Goal: Task Accomplishment & Management: Use online tool/utility

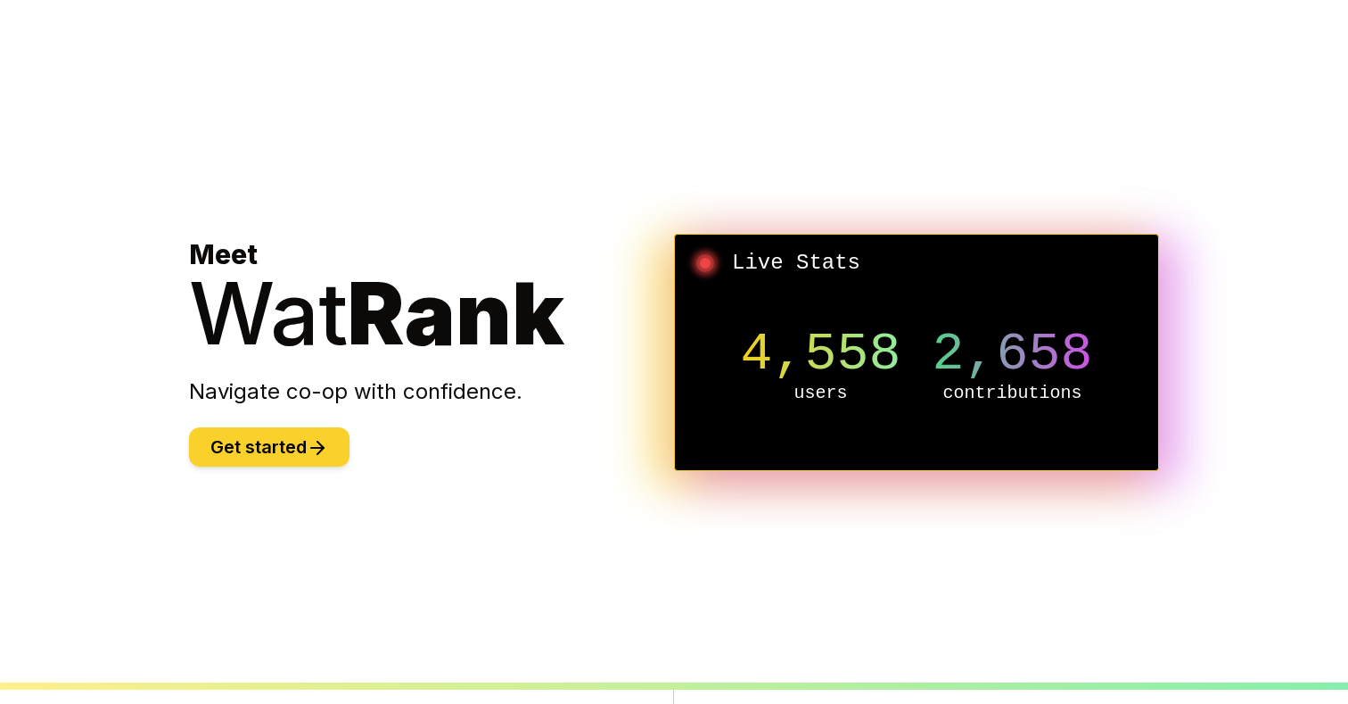
click at [274, 439] on button "Get started" at bounding box center [269, 446] width 161 height 39
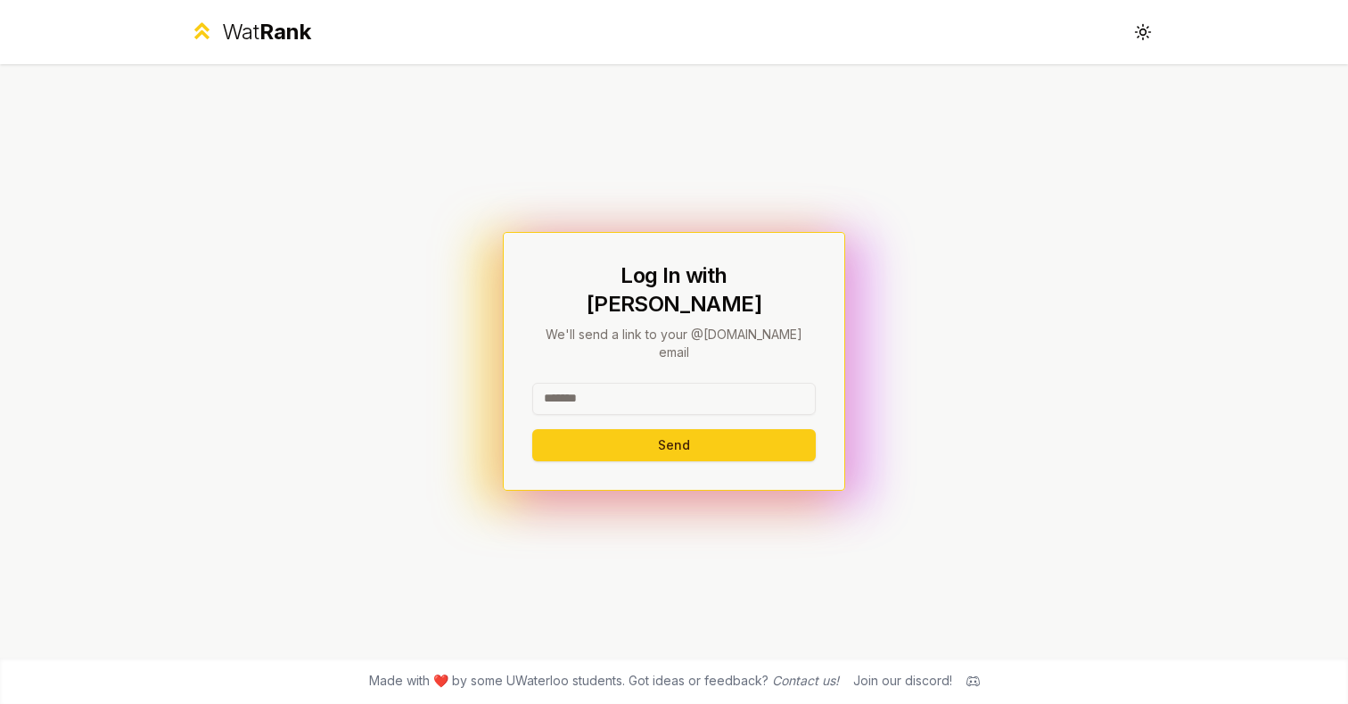
click at [613, 383] on input at bounding box center [674, 399] width 284 height 32
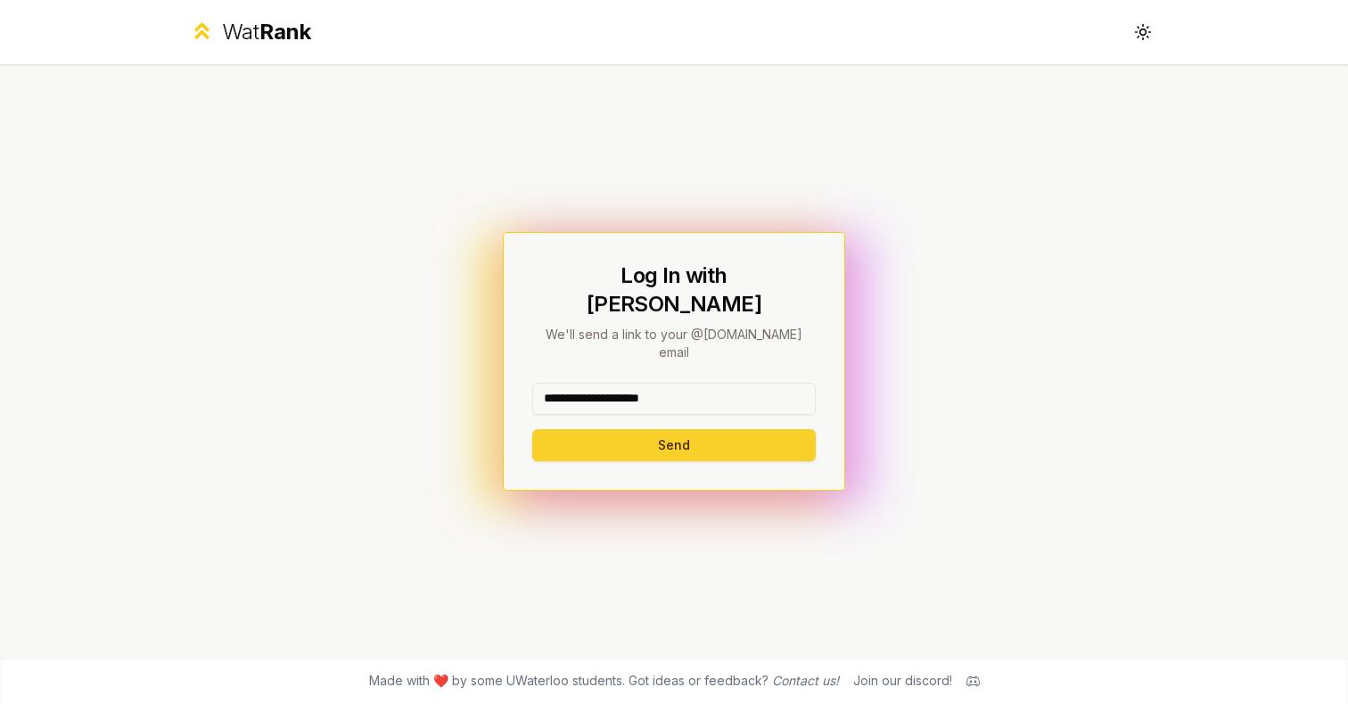
click at [604, 429] on button "Send" at bounding box center [674, 445] width 284 height 32
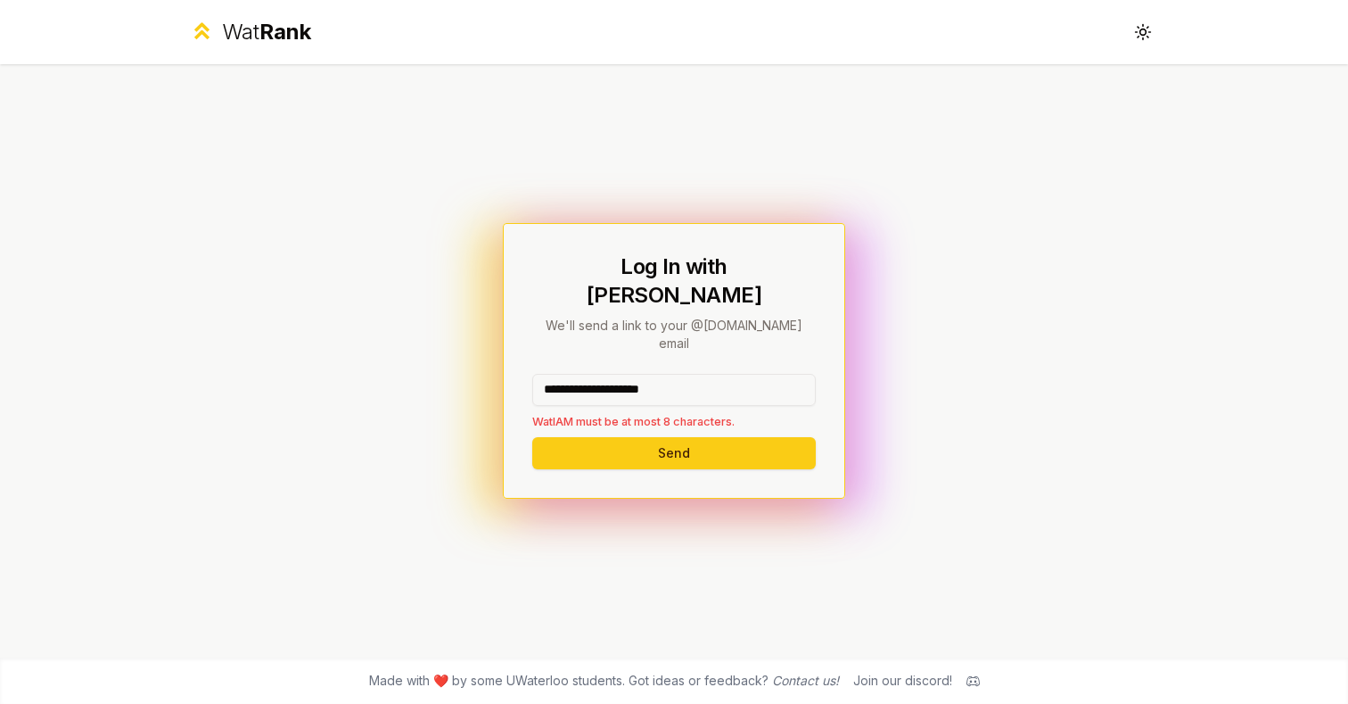
drag, startPoint x: 742, startPoint y: 365, endPoint x: 608, endPoint y: 372, distance: 134.0
click at [607, 374] on input "**********" at bounding box center [674, 390] width 284 height 32
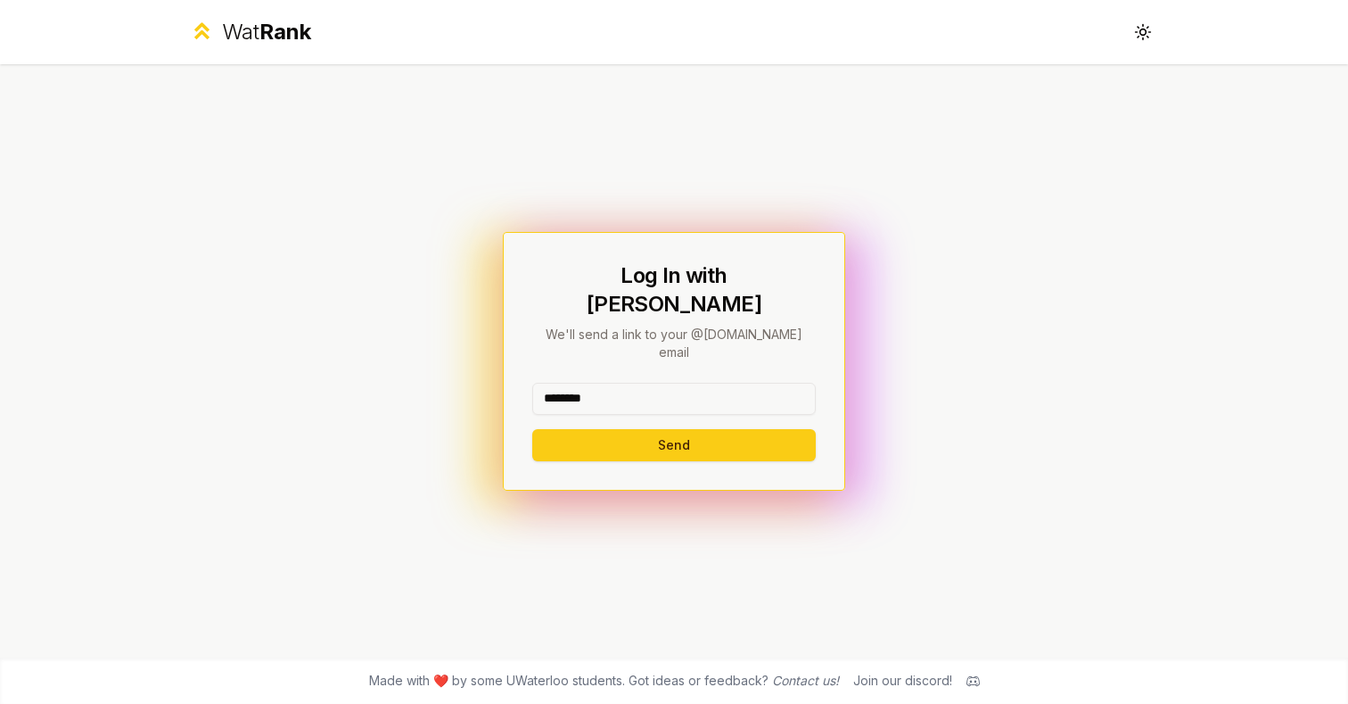
type input "********"
click at [532, 429] on button "Send" at bounding box center [674, 445] width 284 height 32
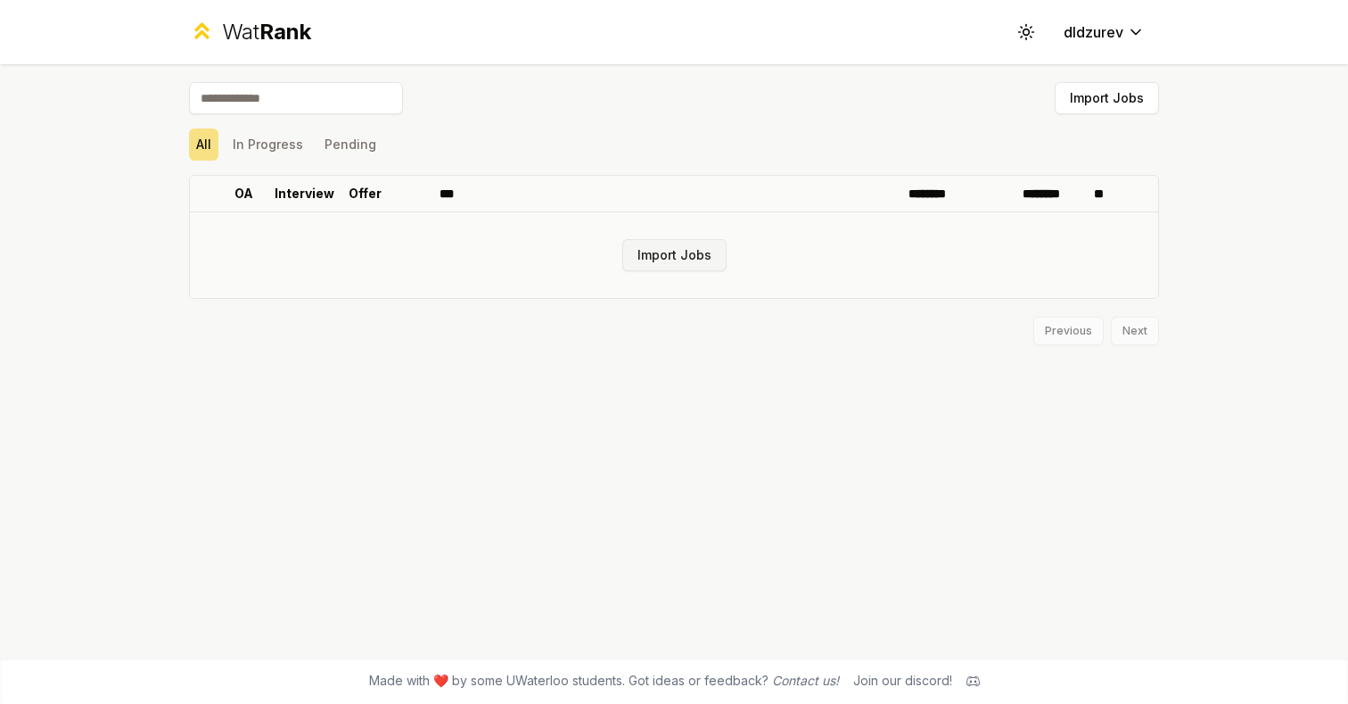
click at [647, 262] on button "Import Jobs" at bounding box center [675, 255] width 104 height 32
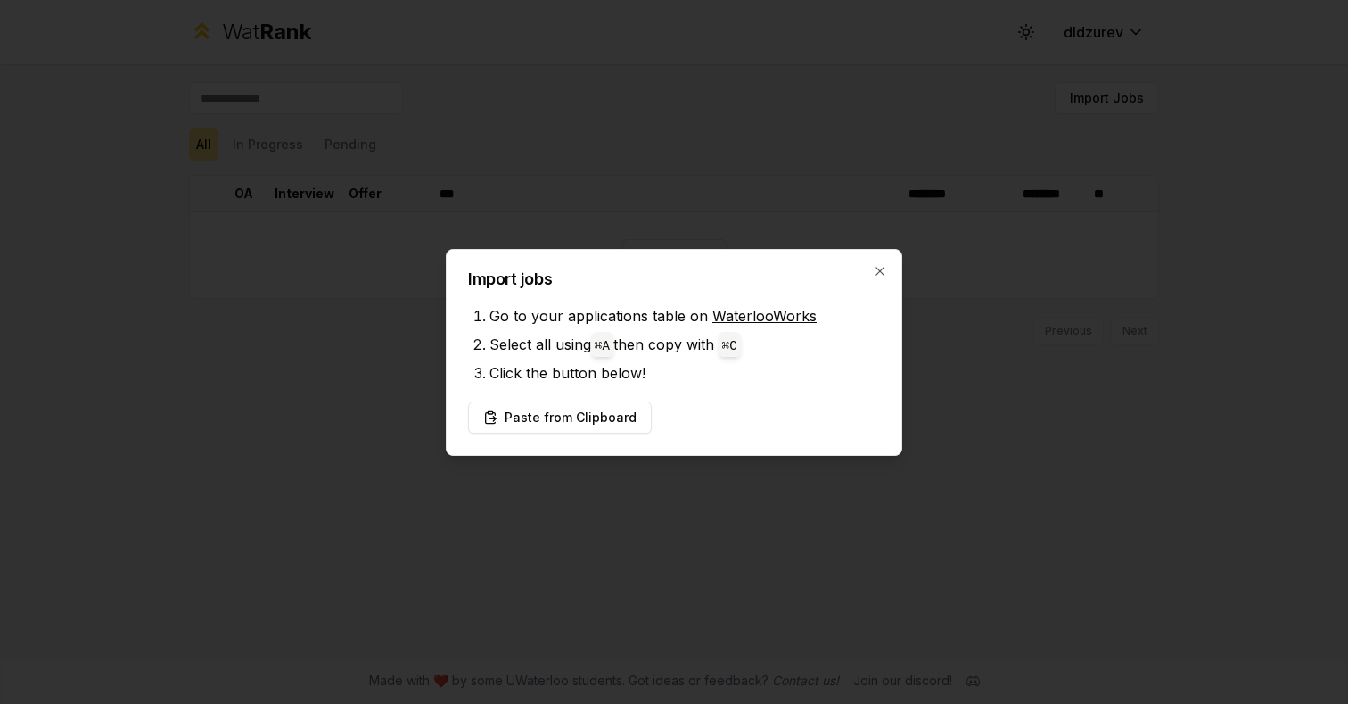
click at [895, 271] on div "Import jobs Go to your applications table on WaterlooWorks Select all using ⌘ A…" at bounding box center [674, 352] width 457 height 207
click at [869, 273] on h2 "Import jobs" at bounding box center [674, 279] width 412 height 16
click at [702, 360] on li "Click the button below!" at bounding box center [685, 373] width 391 height 29
click at [594, 419] on button "Paste from Clipboard" at bounding box center [560, 417] width 184 height 32
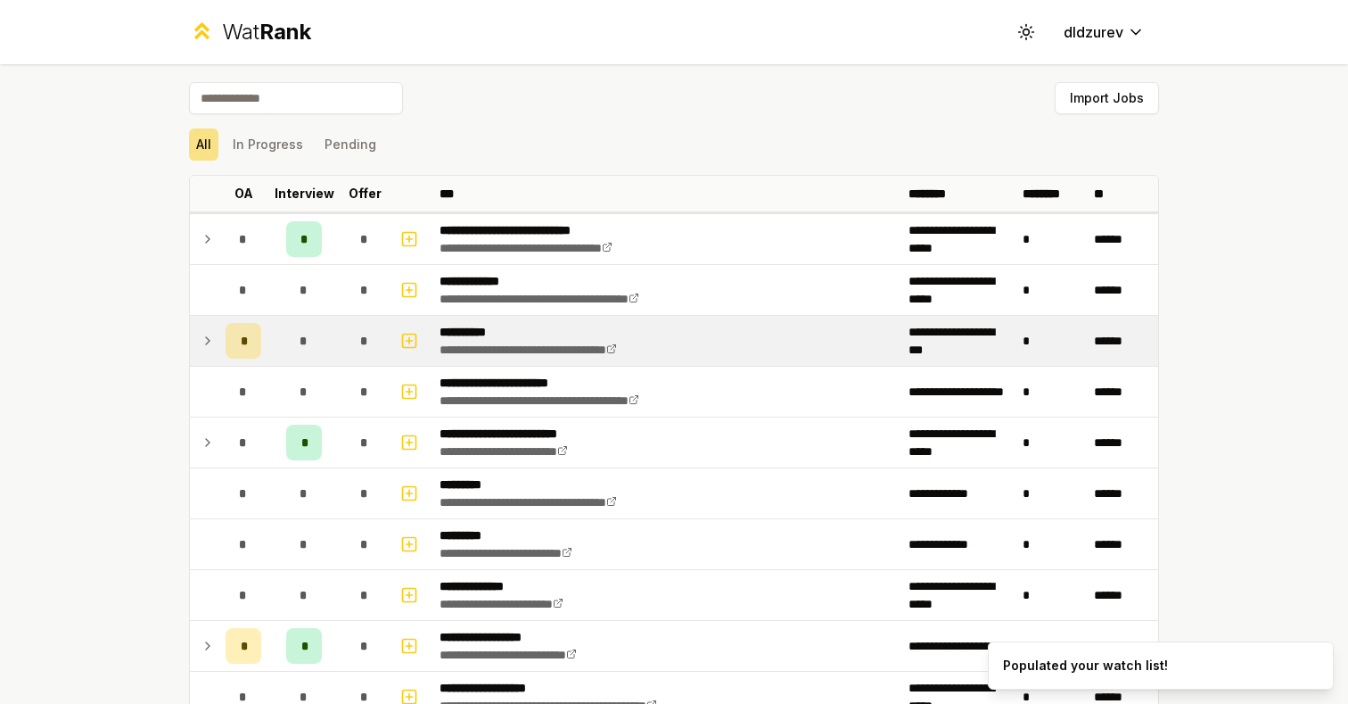
click at [210, 344] on icon at bounding box center [208, 340] width 14 height 21
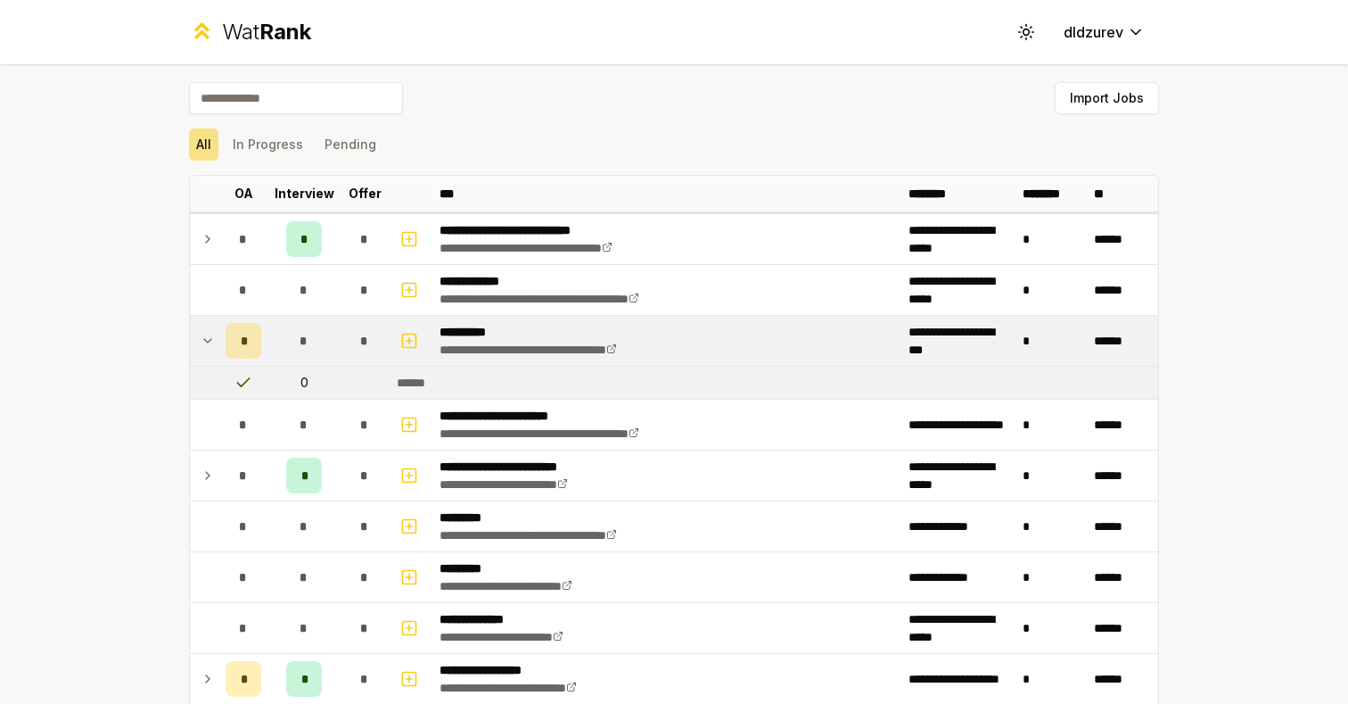
click at [243, 386] on icon at bounding box center [244, 383] width 18 height 18
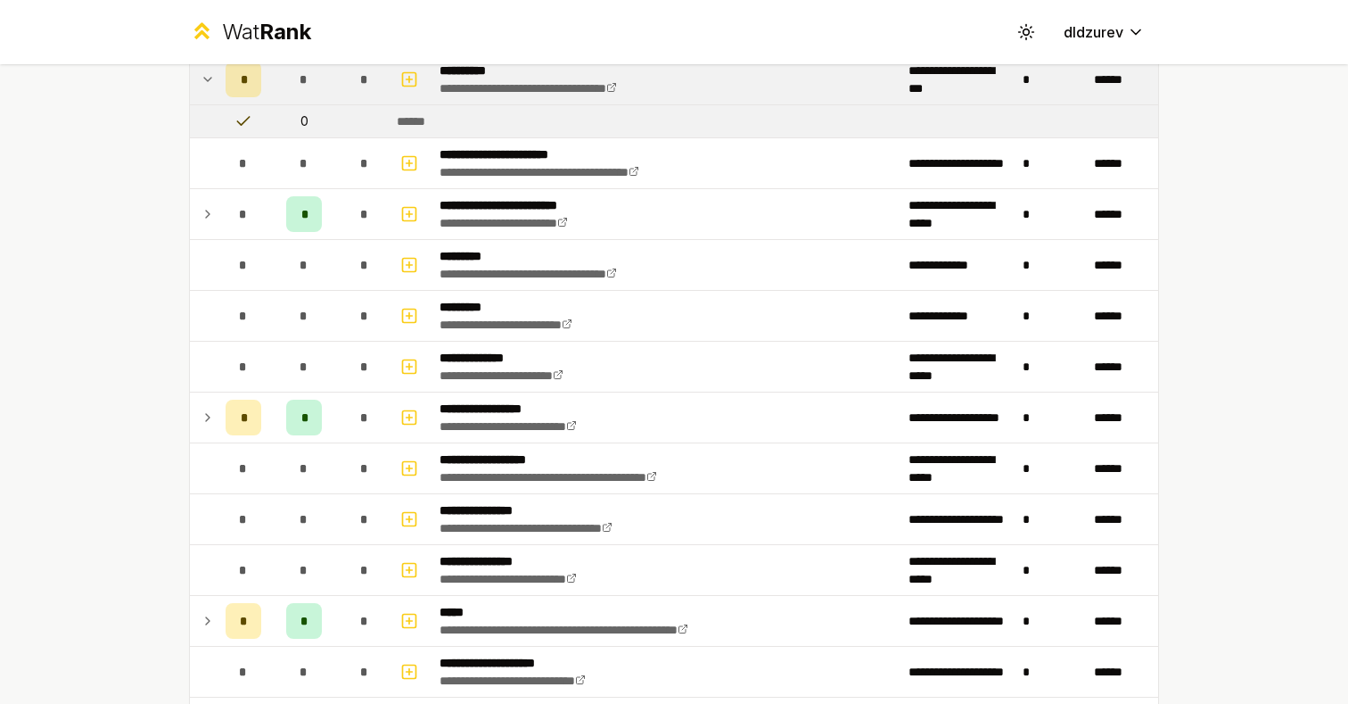
scroll to position [281, 0]
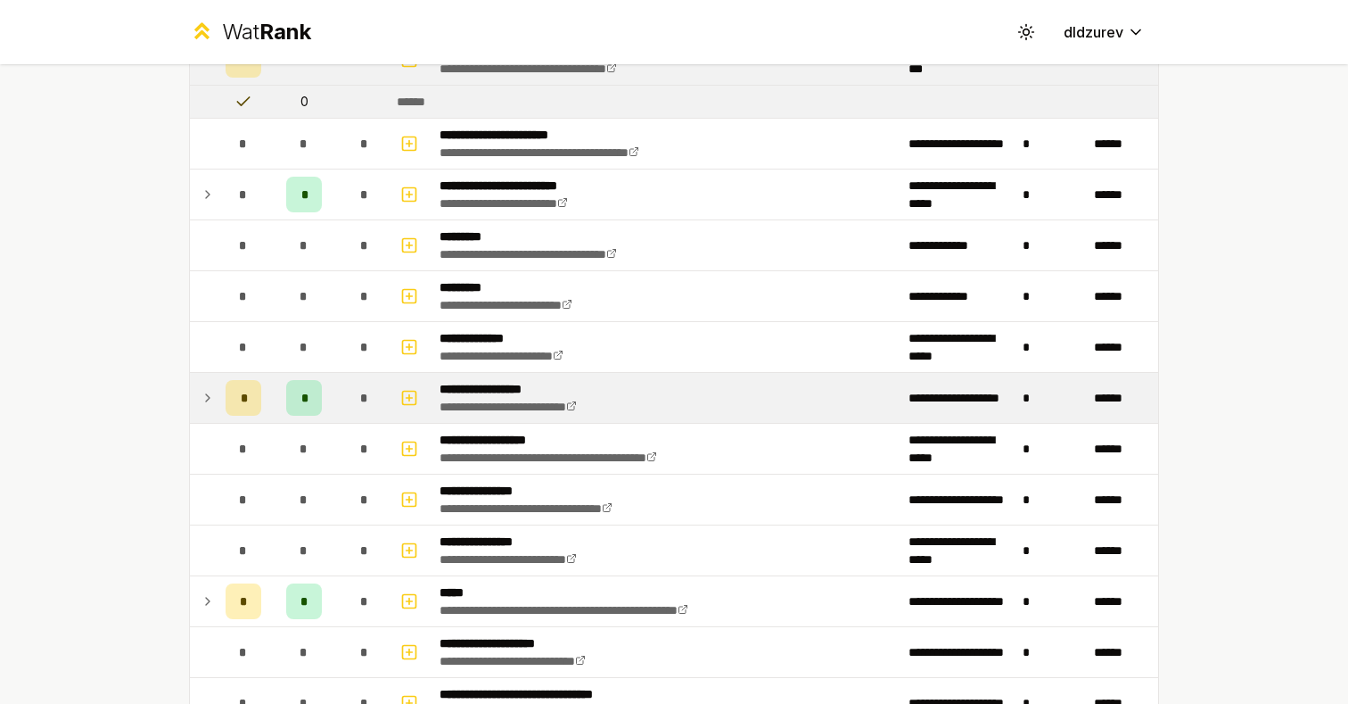
click at [225, 395] on td "*" at bounding box center [244, 398] width 50 height 50
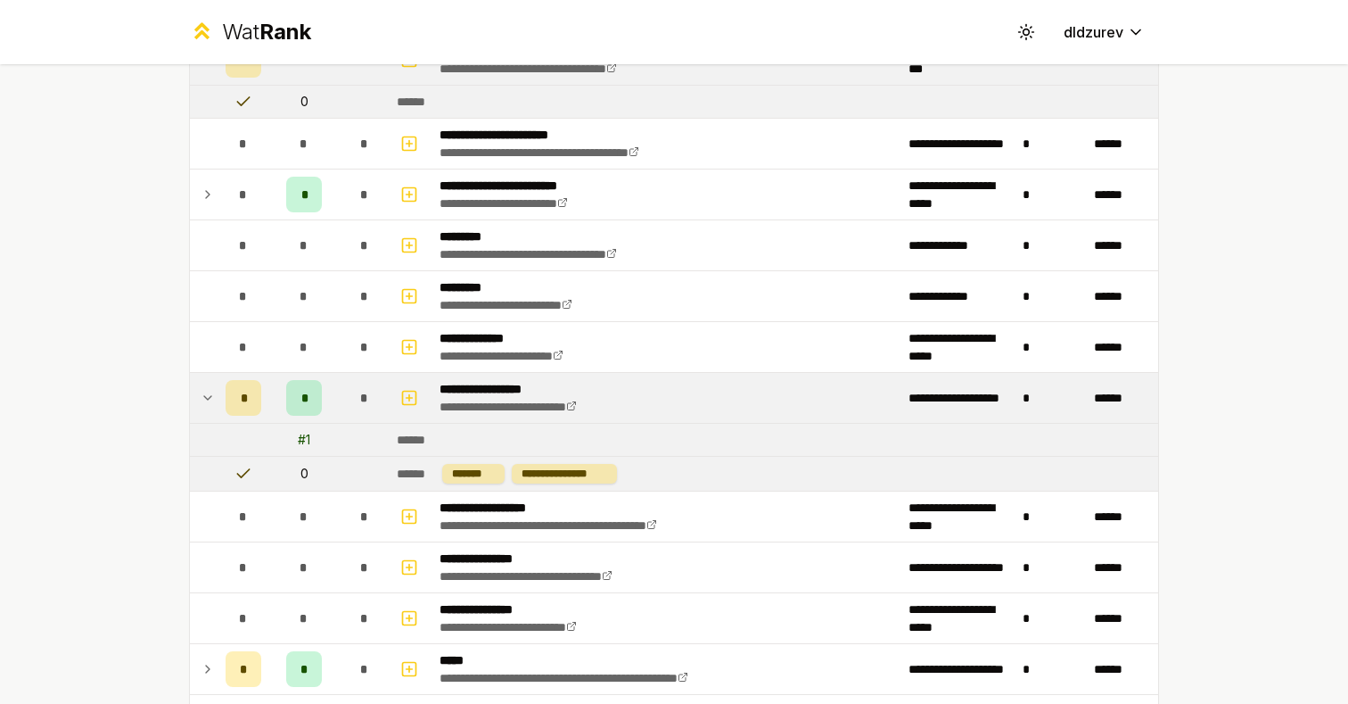
click at [246, 396] on div "*" at bounding box center [244, 398] width 36 height 36
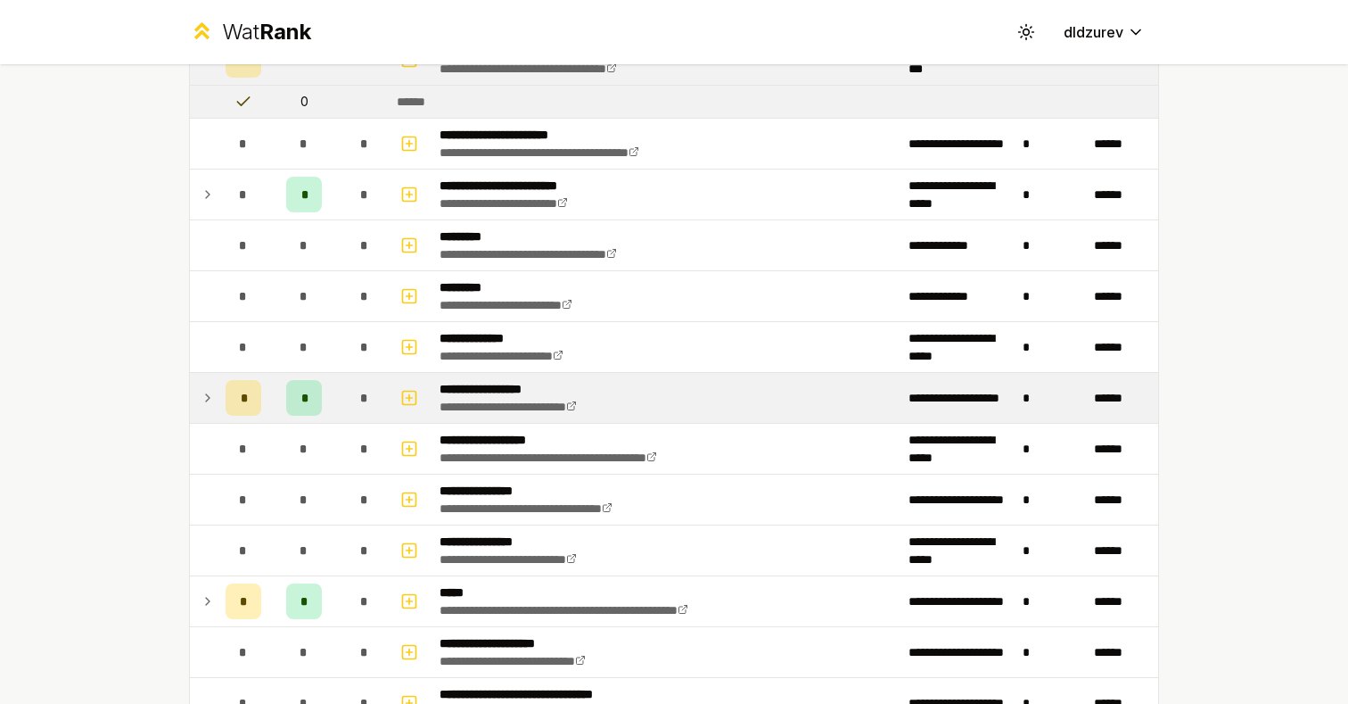
scroll to position [0, 0]
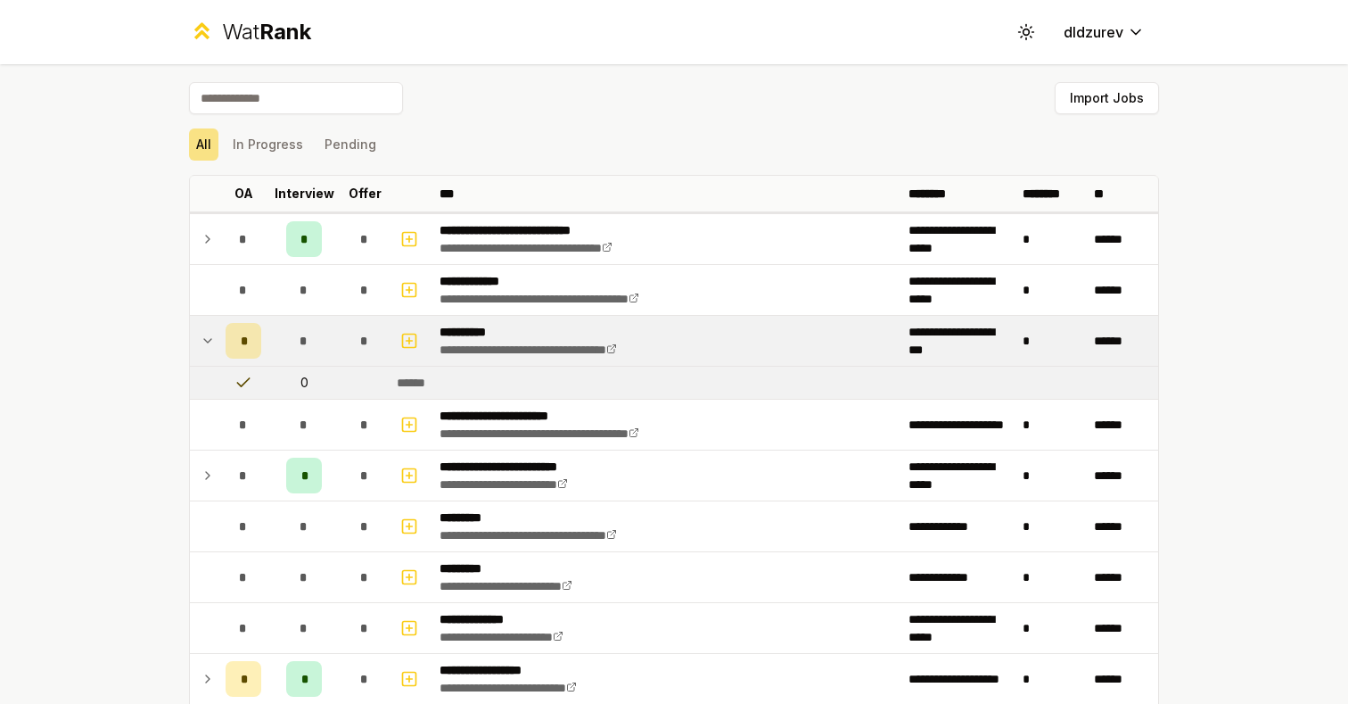
click at [210, 334] on icon at bounding box center [208, 340] width 14 height 21
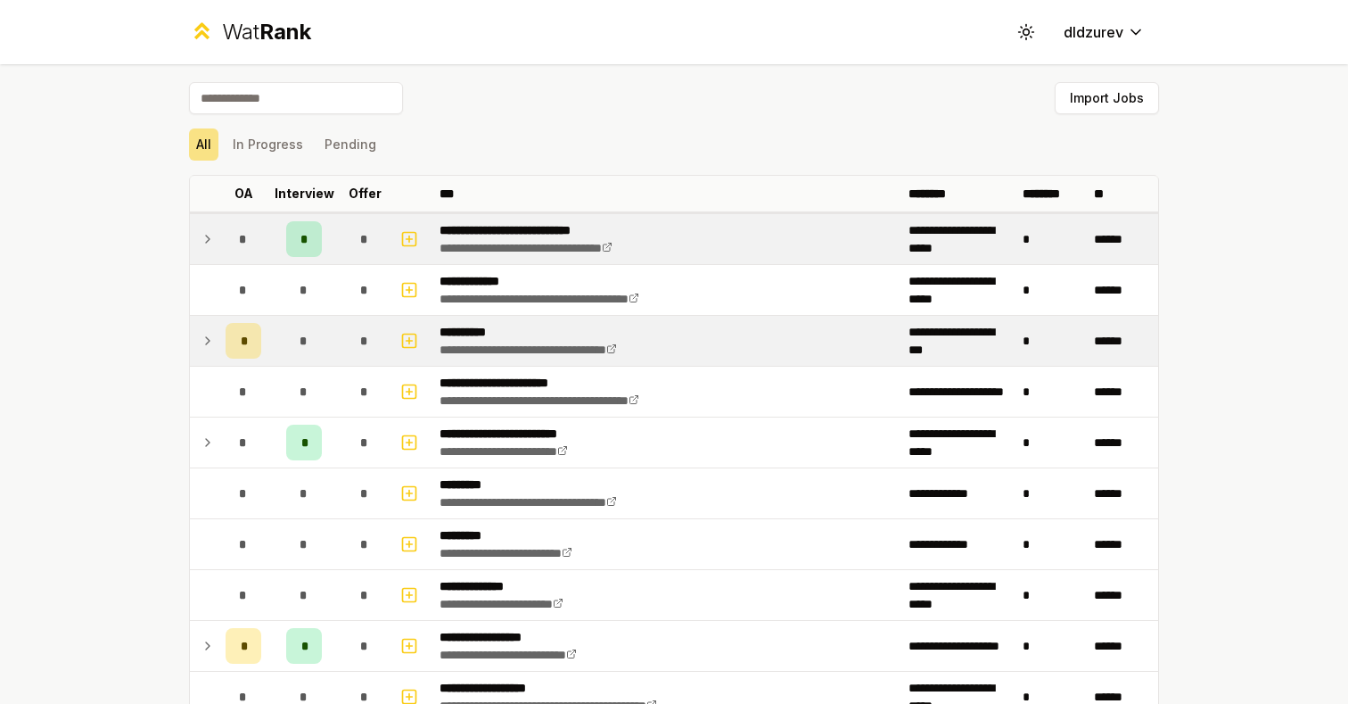
click at [308, 239] on div "*" at bounding box center [304, 239] width 36 height 36
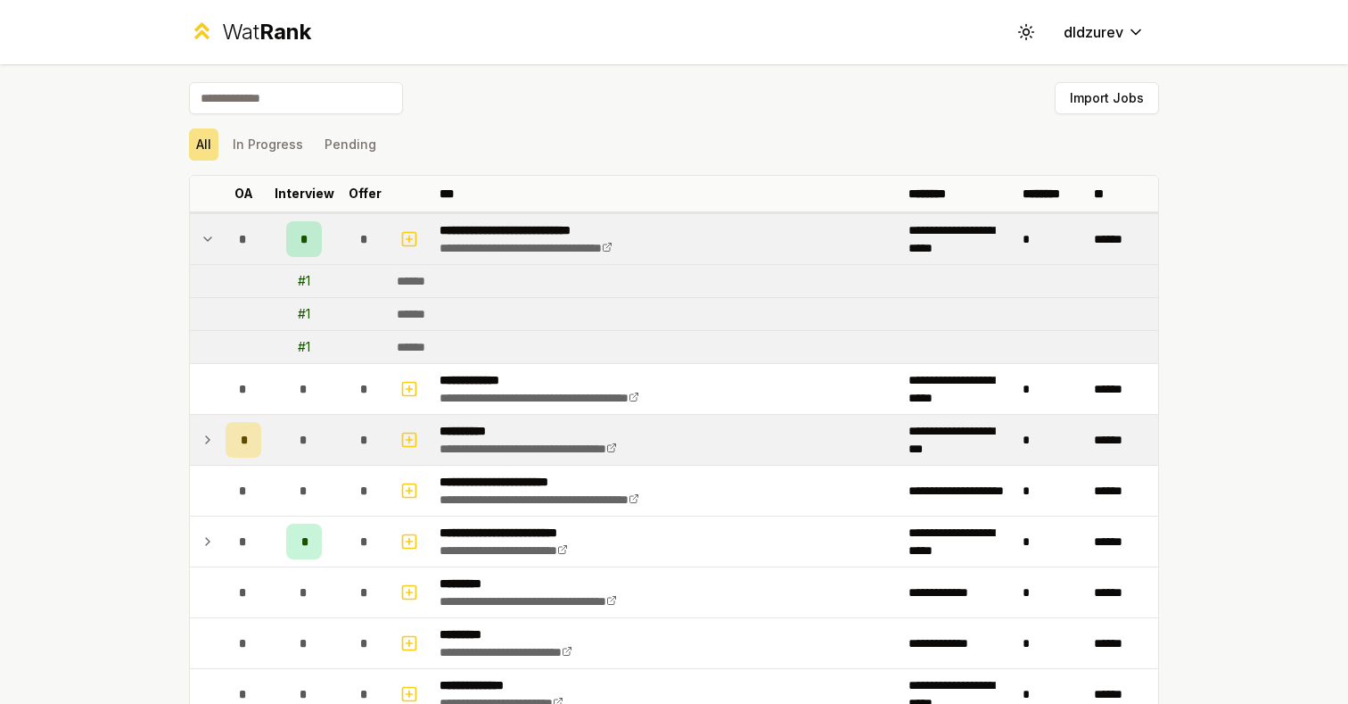
click at [304, 227] on div "*" at bounding box center [304, 239] width 36 height 36
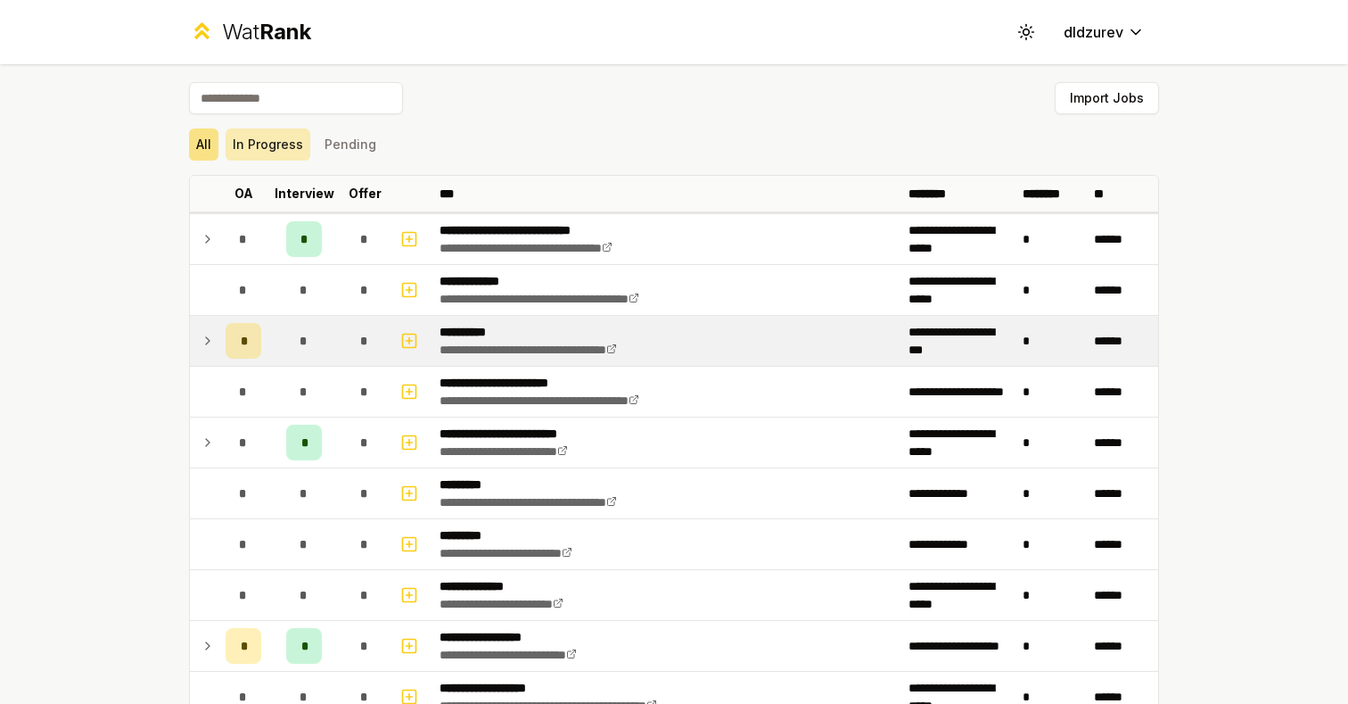
click at [297, 151] on button "In Progress" at bounding box center [268, 144] width 85 height 32
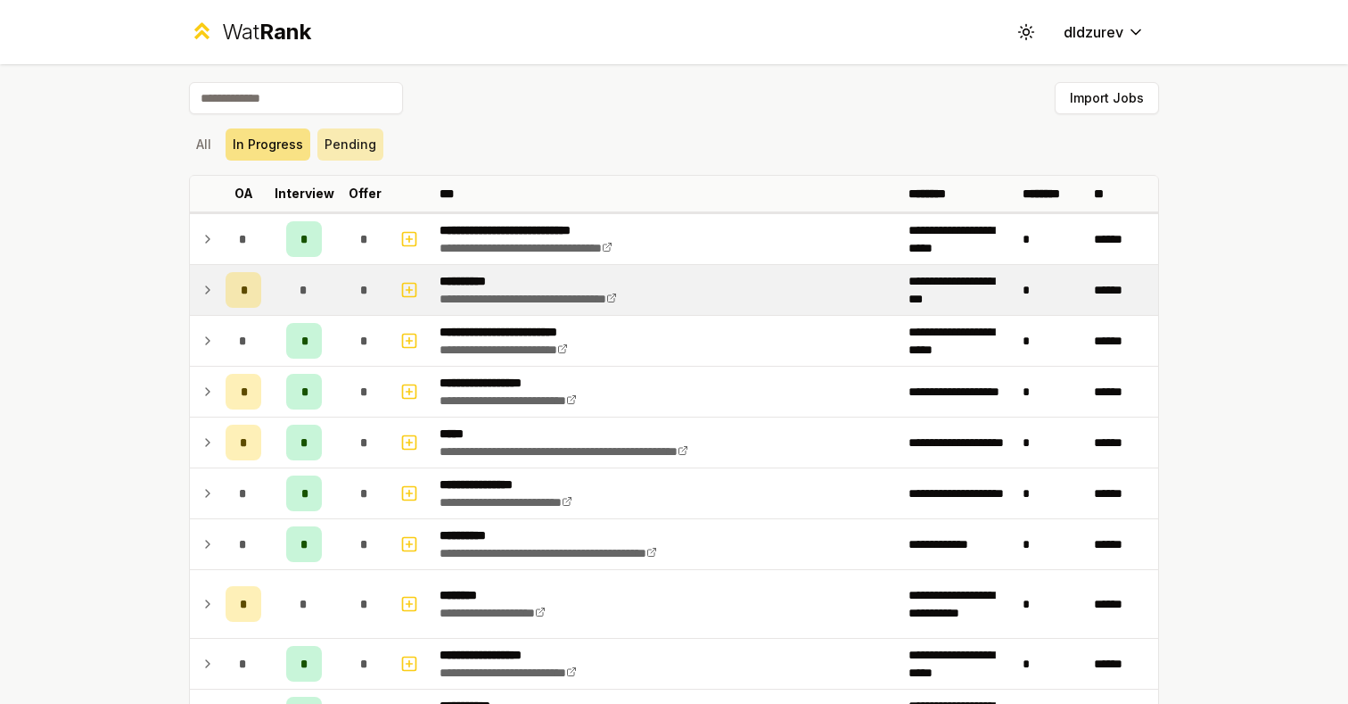
click at [350, 148] on button "Pending" at bounding box center [351, 144] width 66 height 32
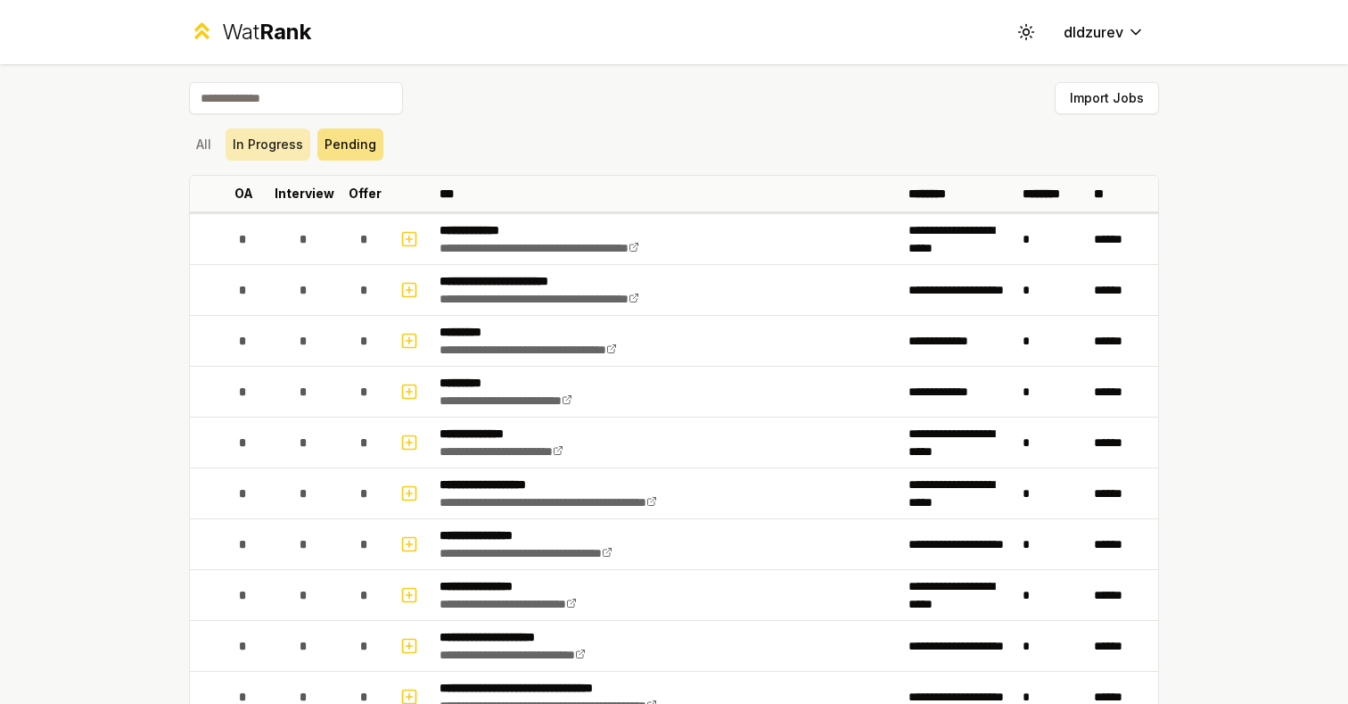
click at [291, 148] on button "In Progress" at bounding box center [268, 144] width 85 height 32
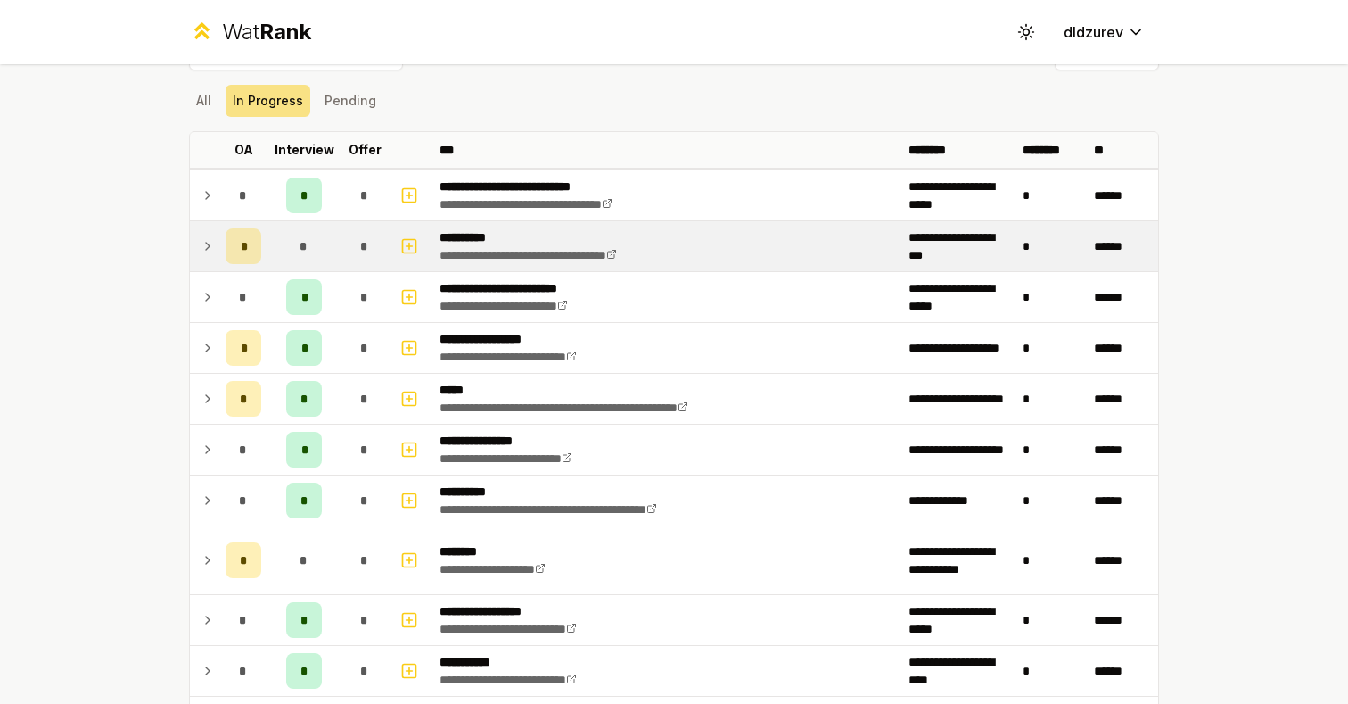
scroll to position [45, 0]
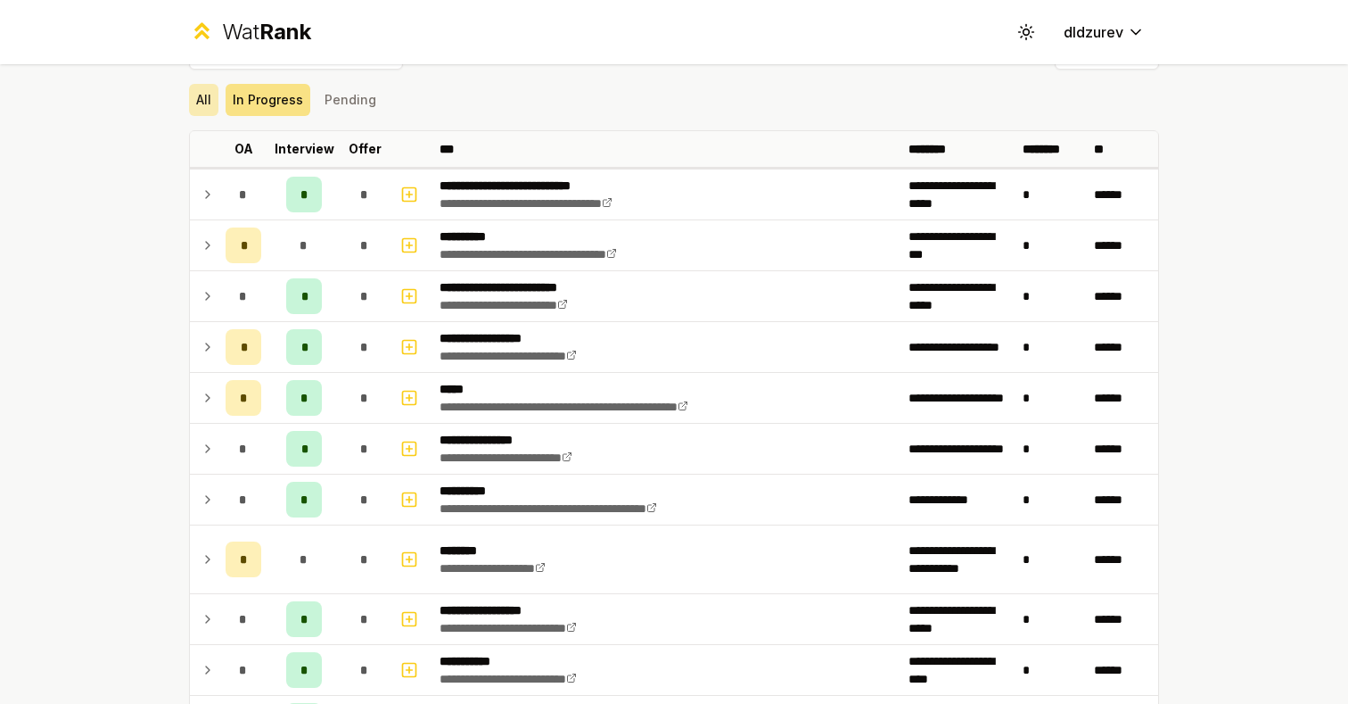
click at [210, 106] on button "All" at bounding box center [203, 100] width 29 height 32
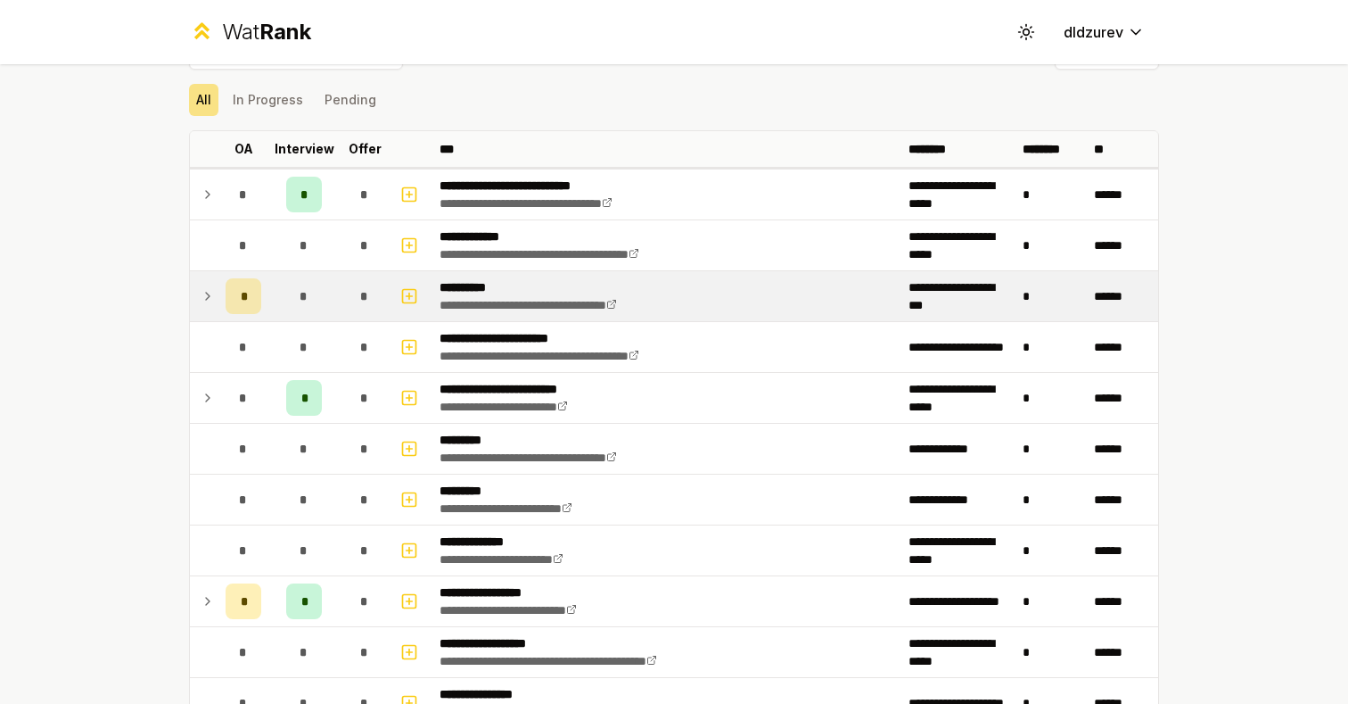
click at [246, 301] on div "*" at bounding box center [244, 296] width 36 height 36
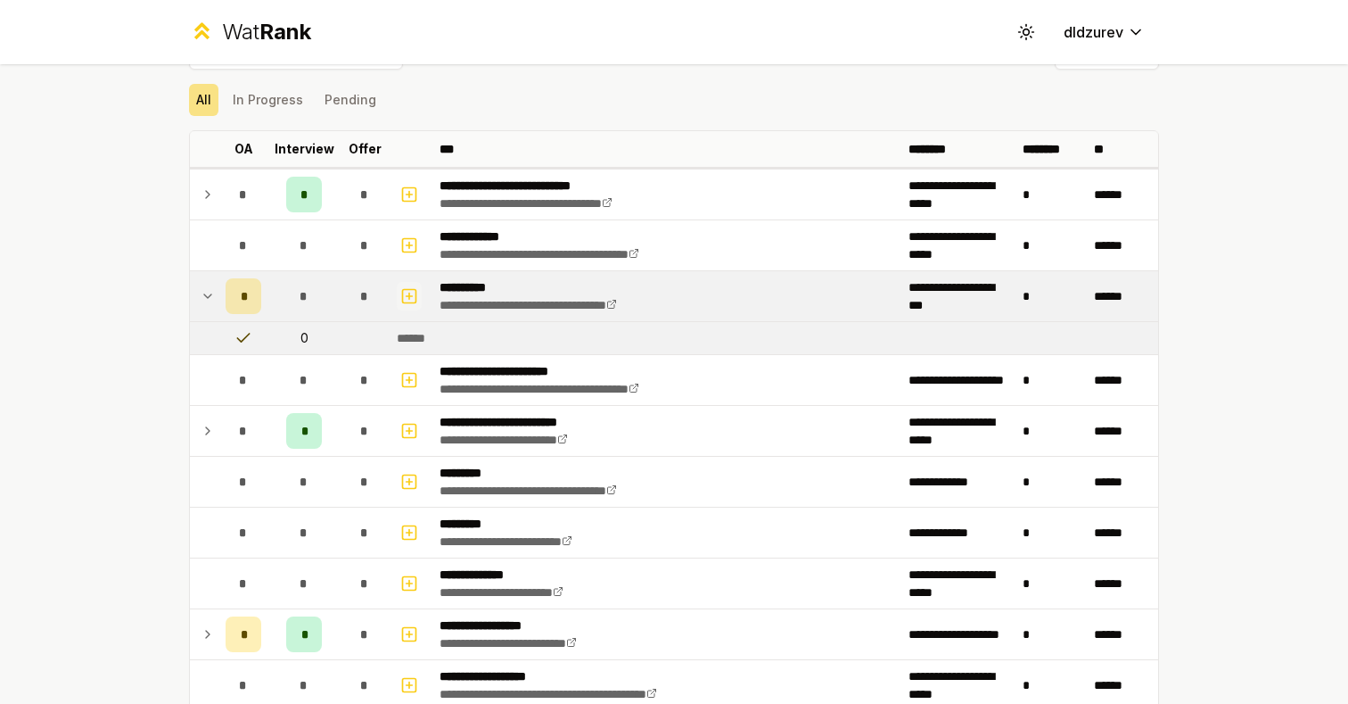
click at [411, 303] on icon "button" at bounding box center [409, 295] width 18 height 21
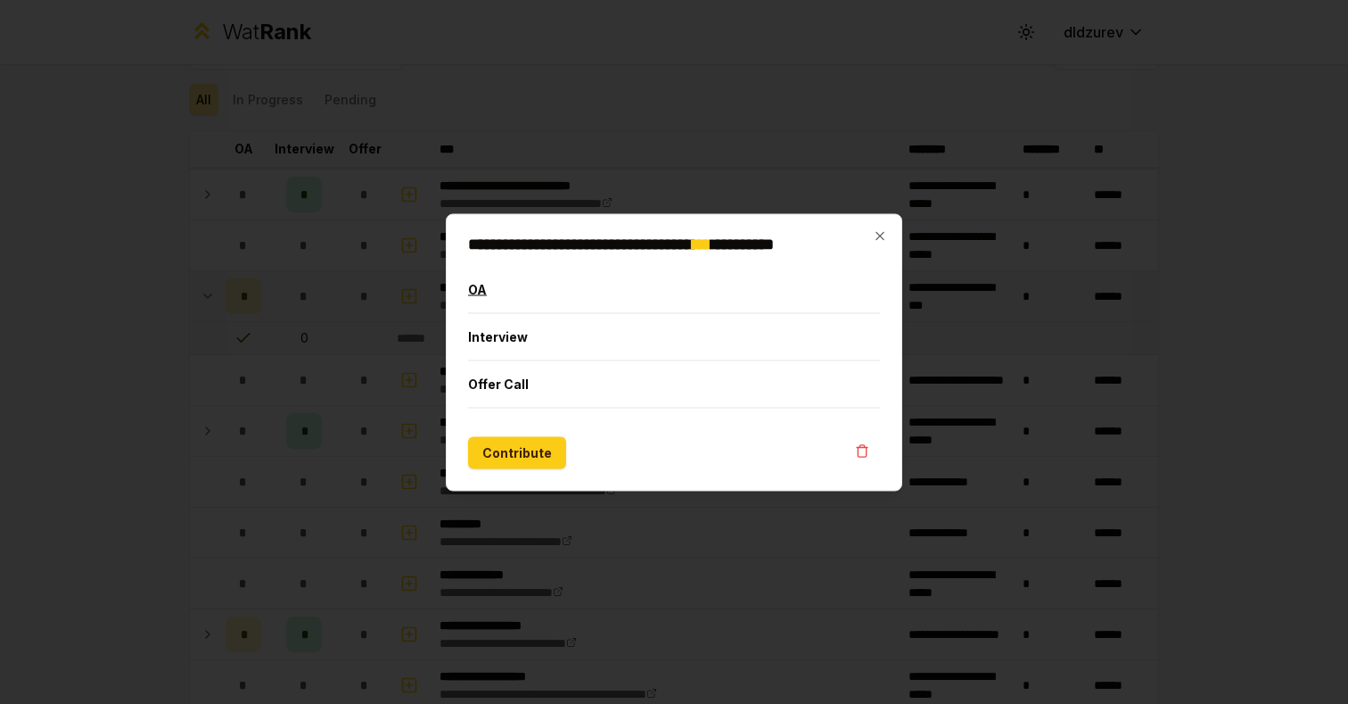
click at [501, 301] on button "OA" at bounding box center [674, 289] width 412 height 46
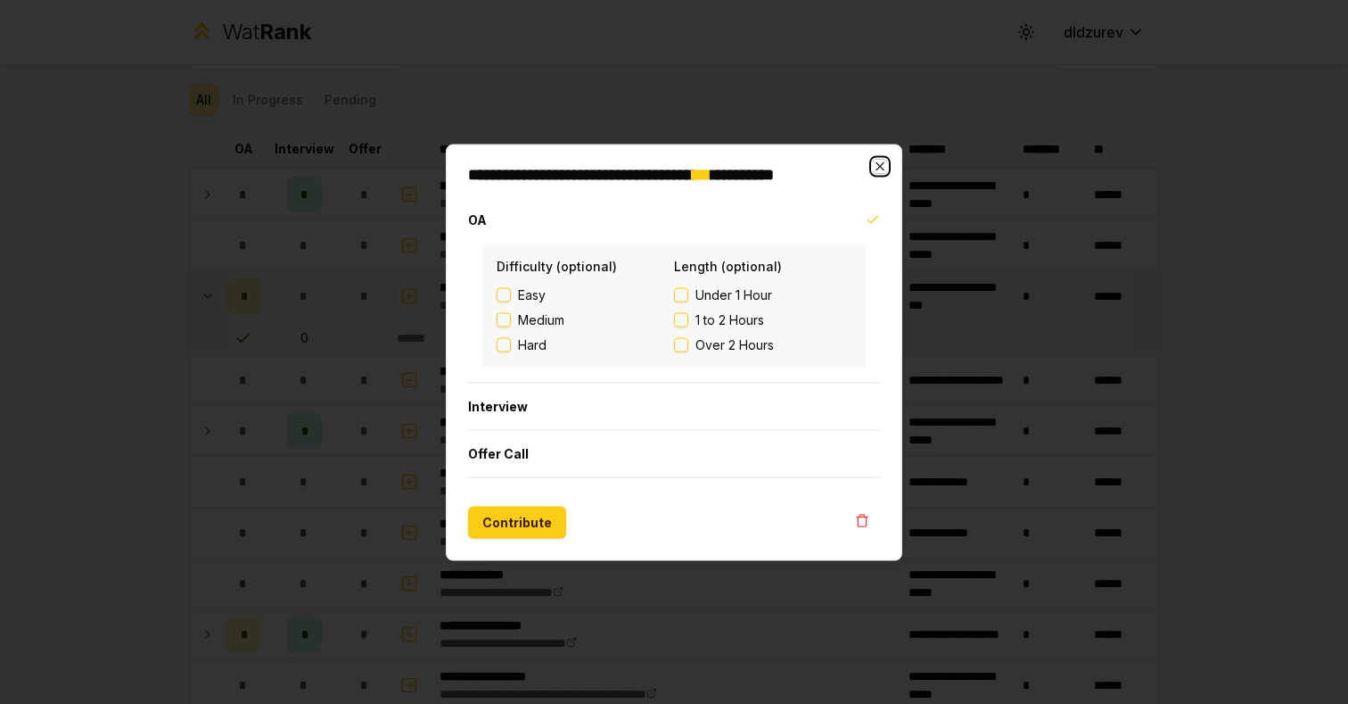
click at [882, 167] on icon "button" at bounding box center [880, 165] width 8 height 8
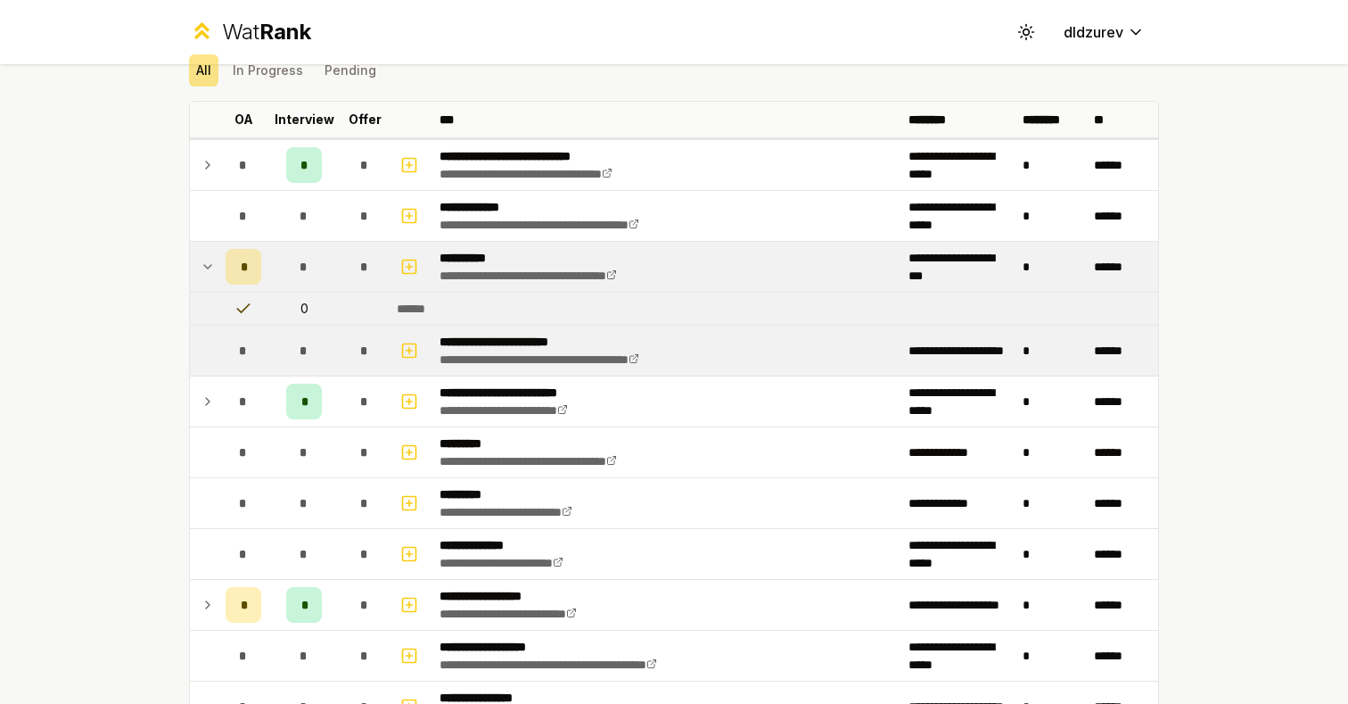
scroll to position [80, 0]
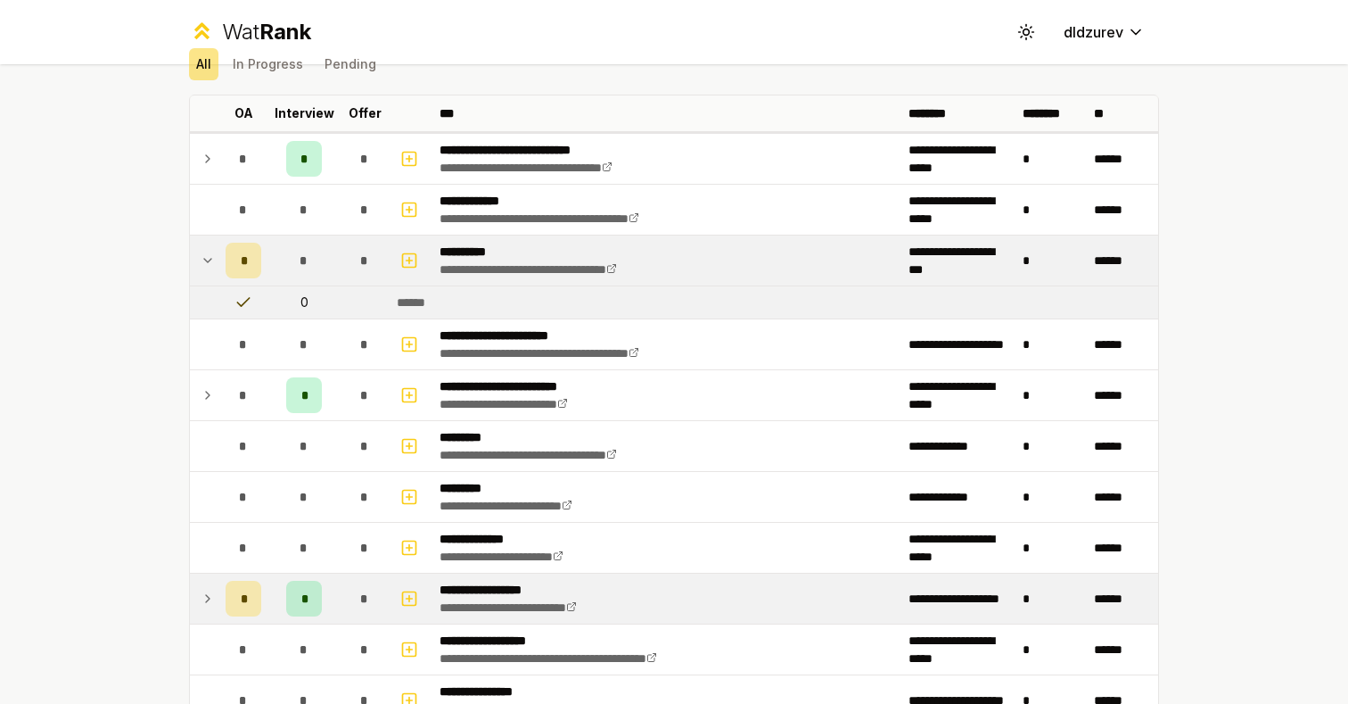
click at [235, 596] on div "*" at bounding box center [244, 599] width 36 height 36
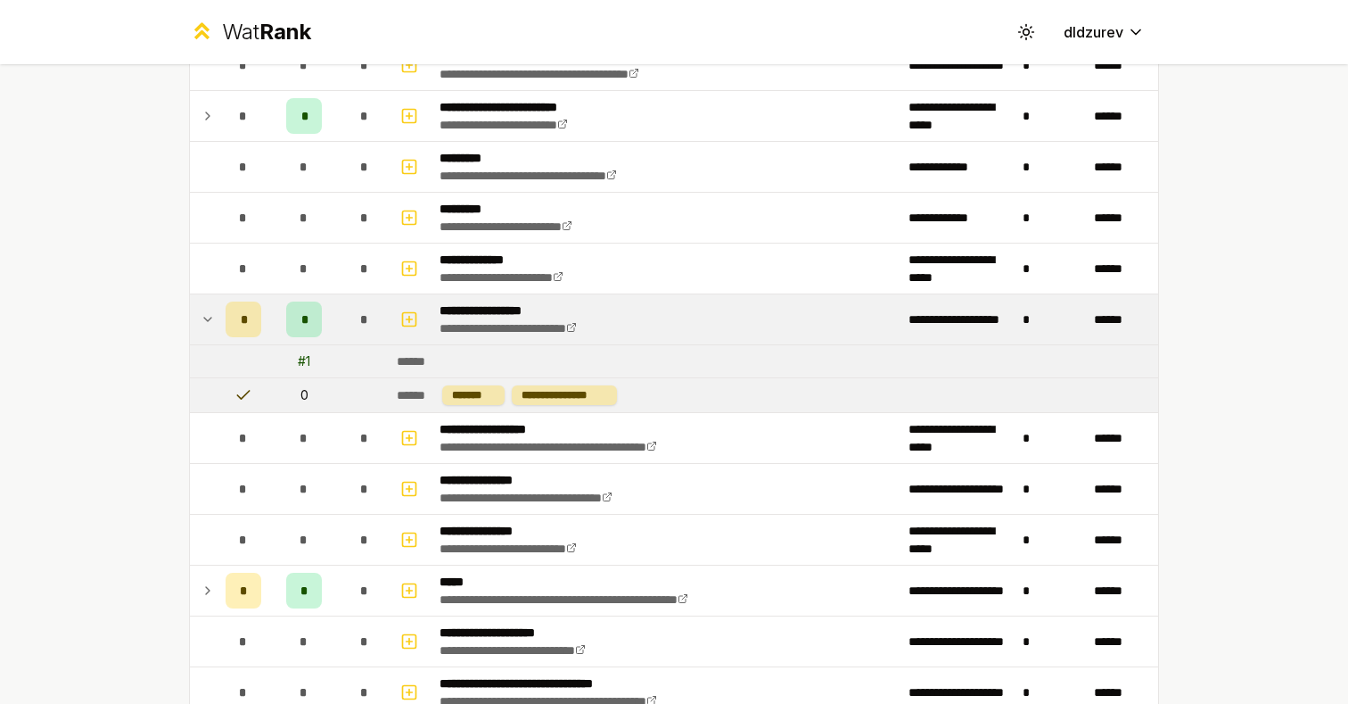
scroll to position [404, 0]
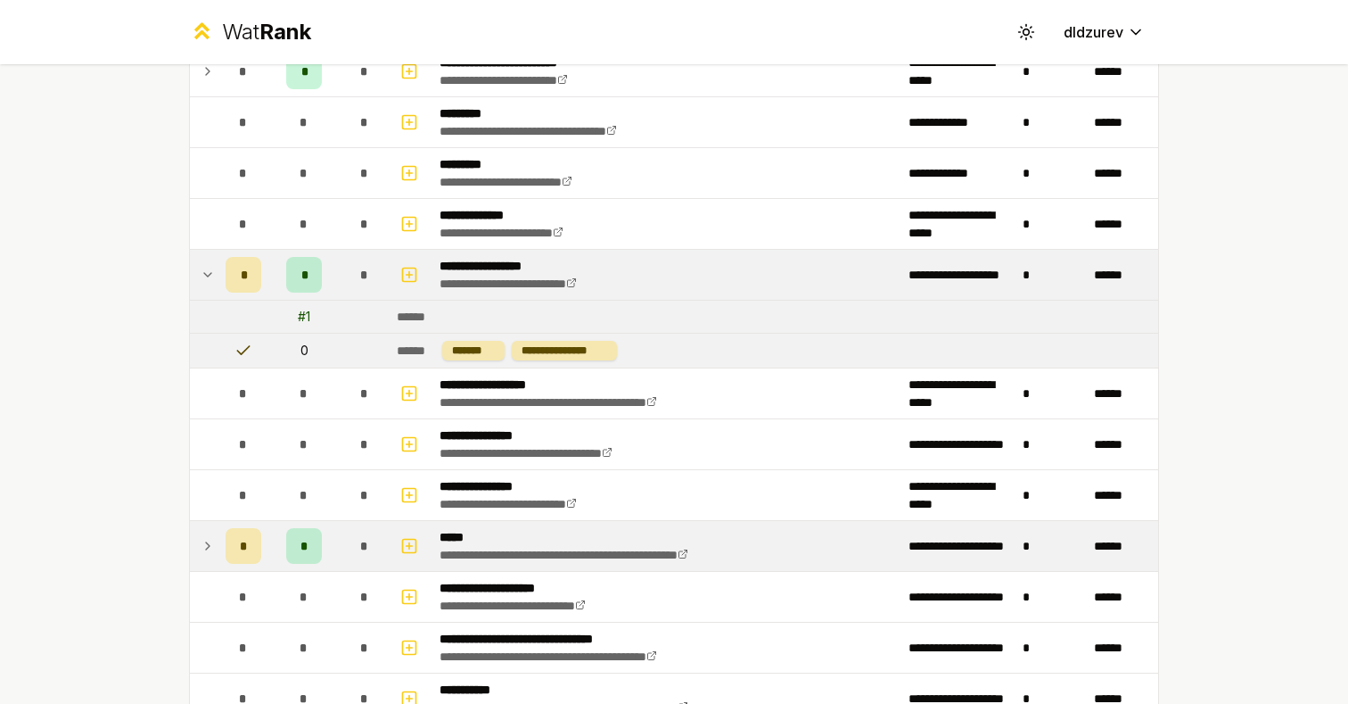
click at [361, 543] on span "*" at bounding box center [364, 546] width 8 height 18
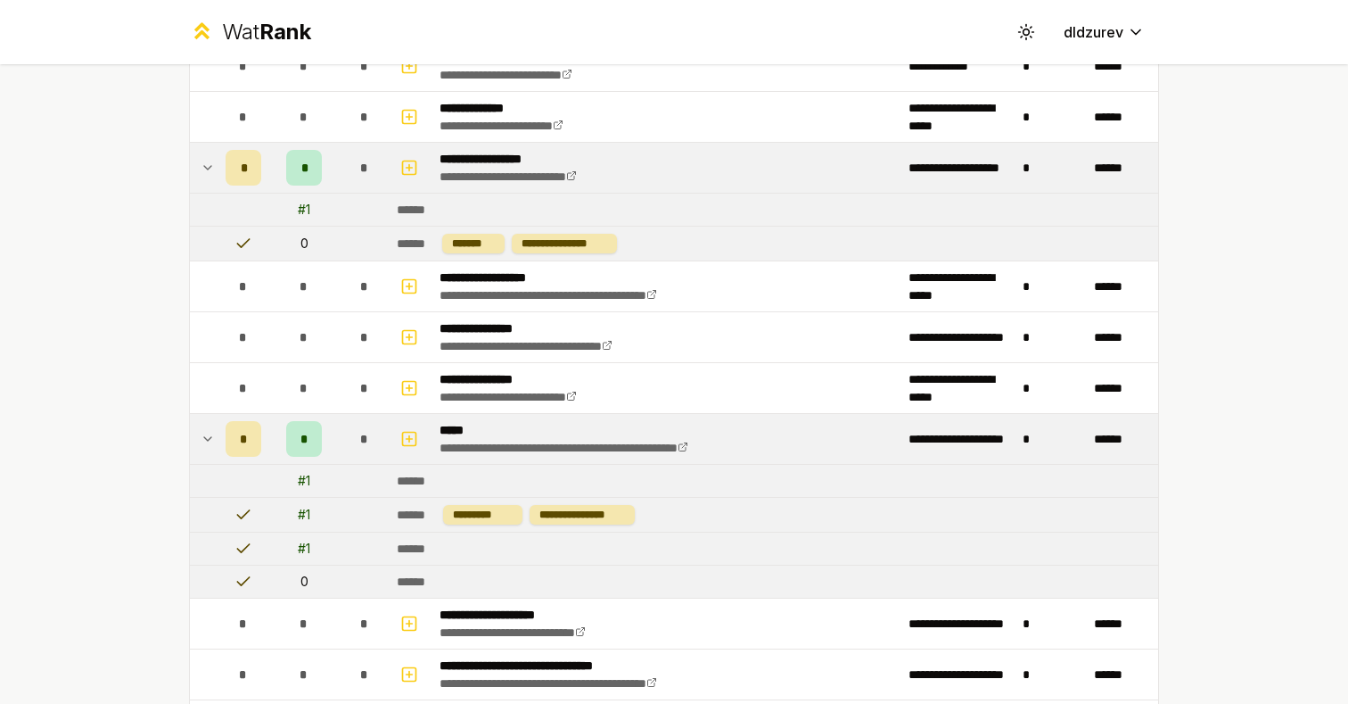
scroll to position [530, 0]
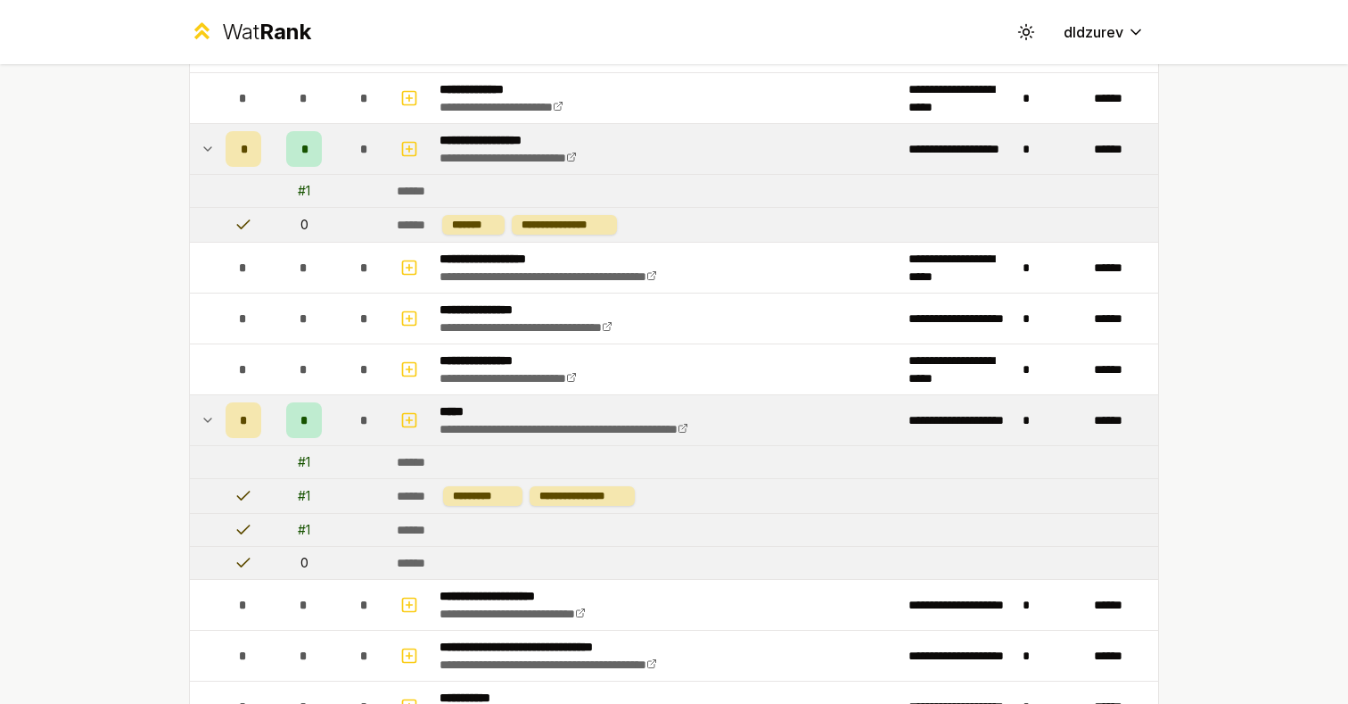
click at [375, 419] on div "*" at bounding box center [365, 420] width 36 height 36
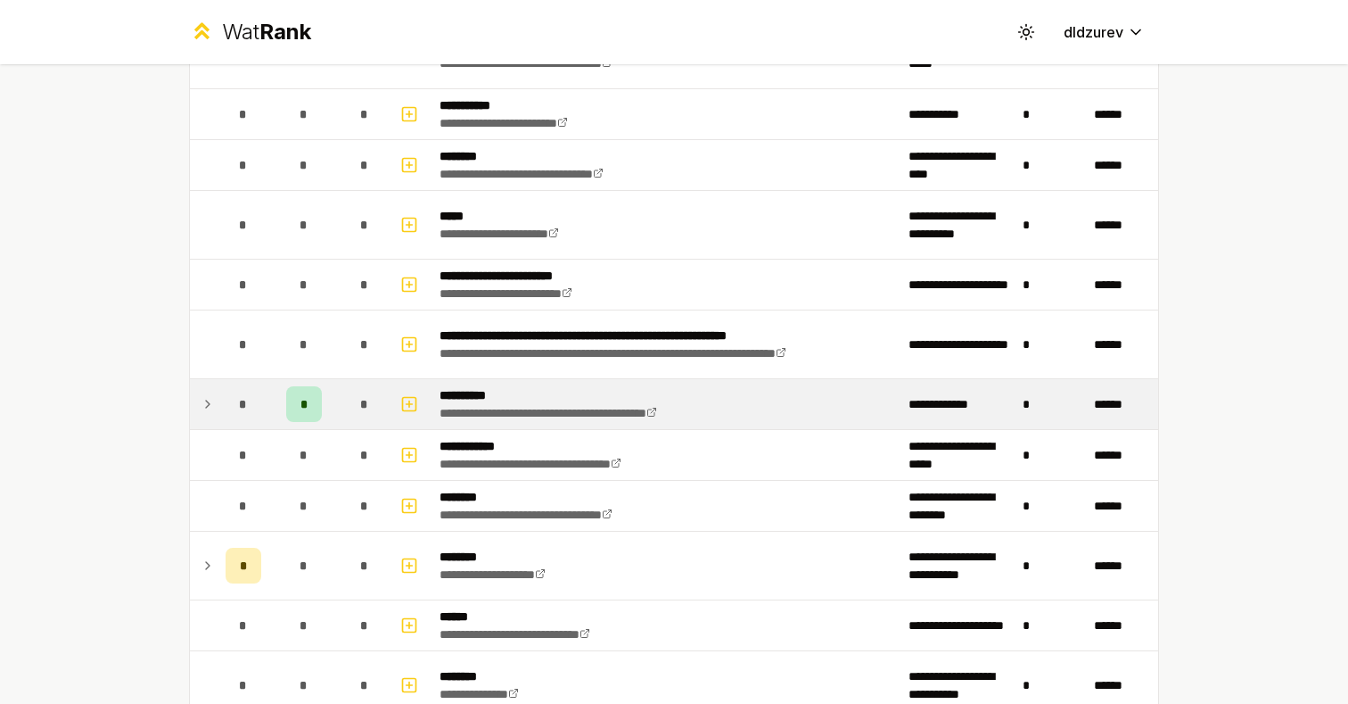
click at [350, 383] on td "*" at bounding box center [365, 404] width 50 height 50
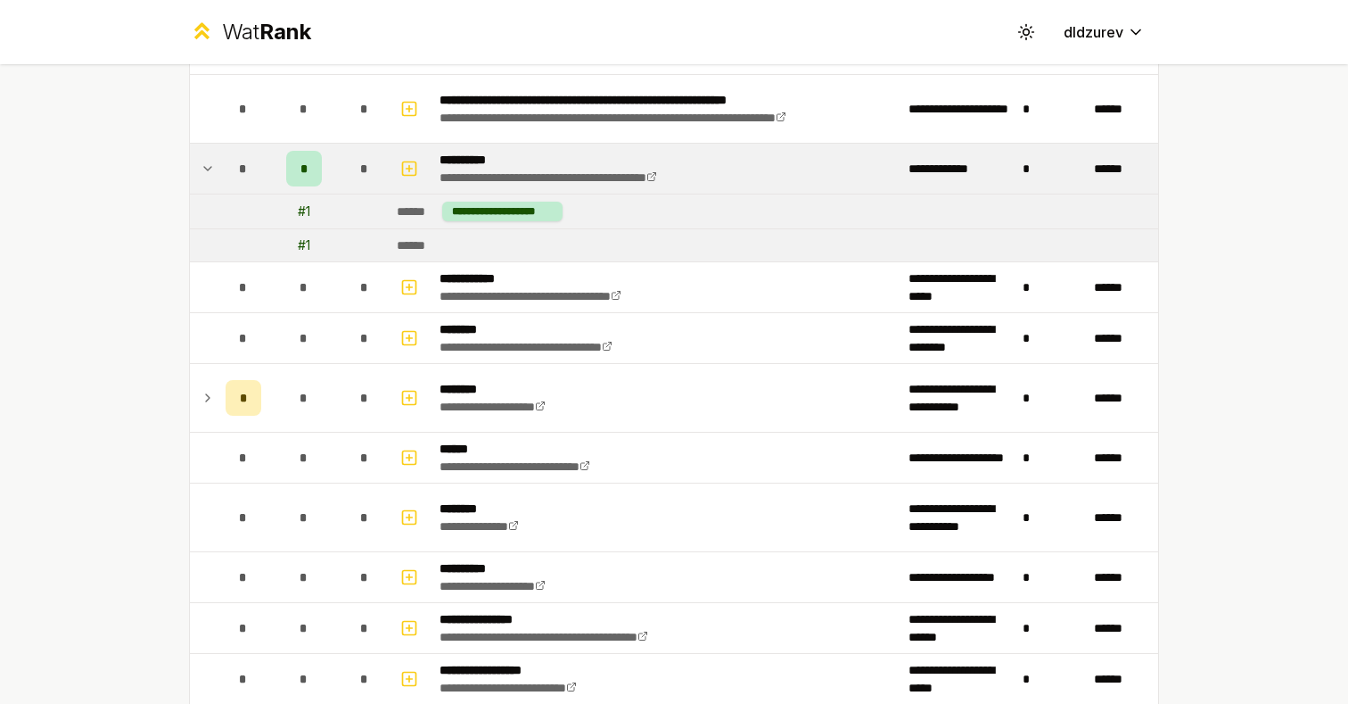
scroll to position [1565, 0]
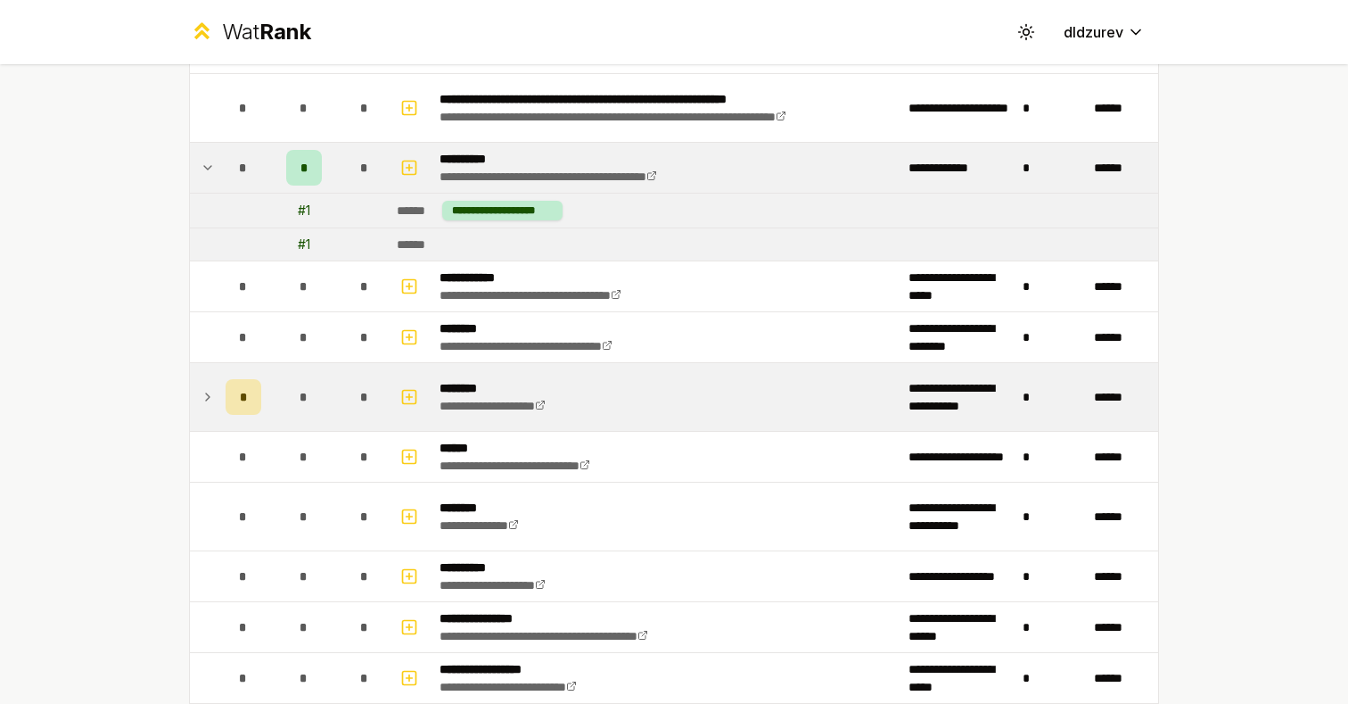
click at [333, 394] on td "*" at bounding box center [303, 397] width 71 height 68
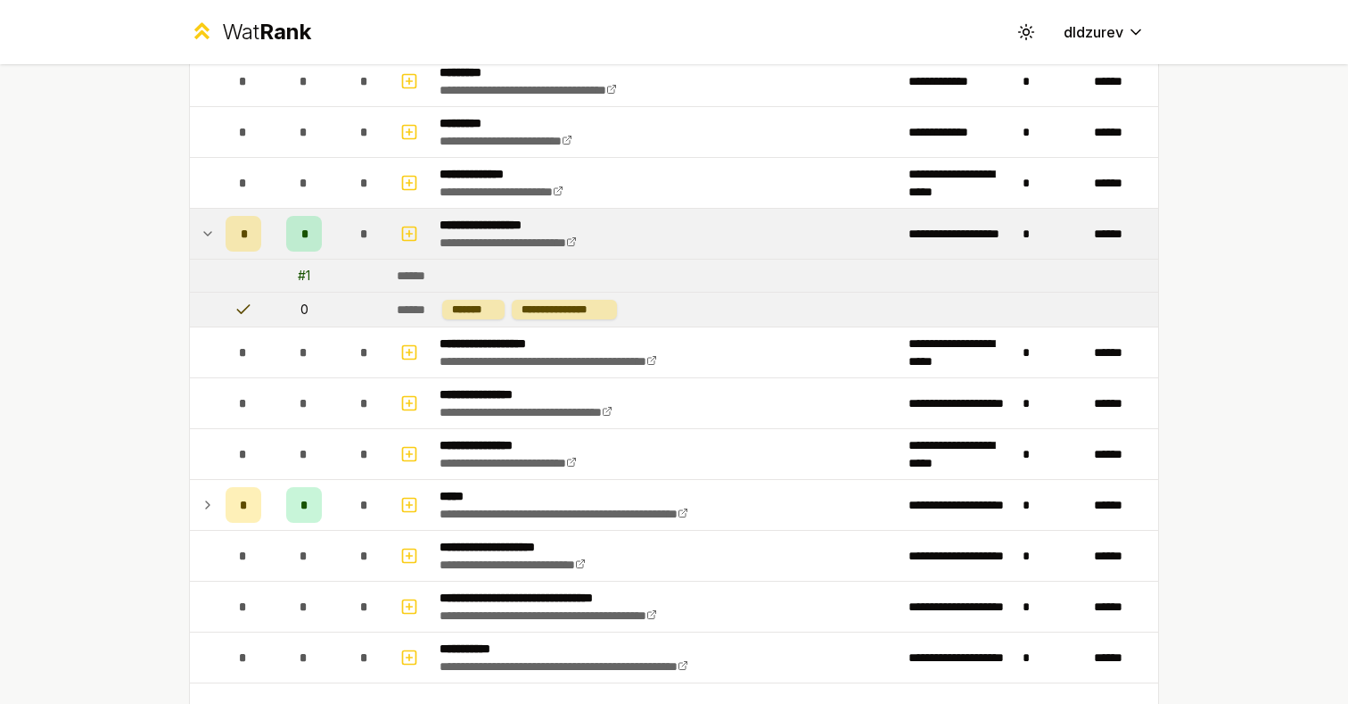
scroll to position [322, 0]
